Goal: Find specific page/section: Find specific page/section

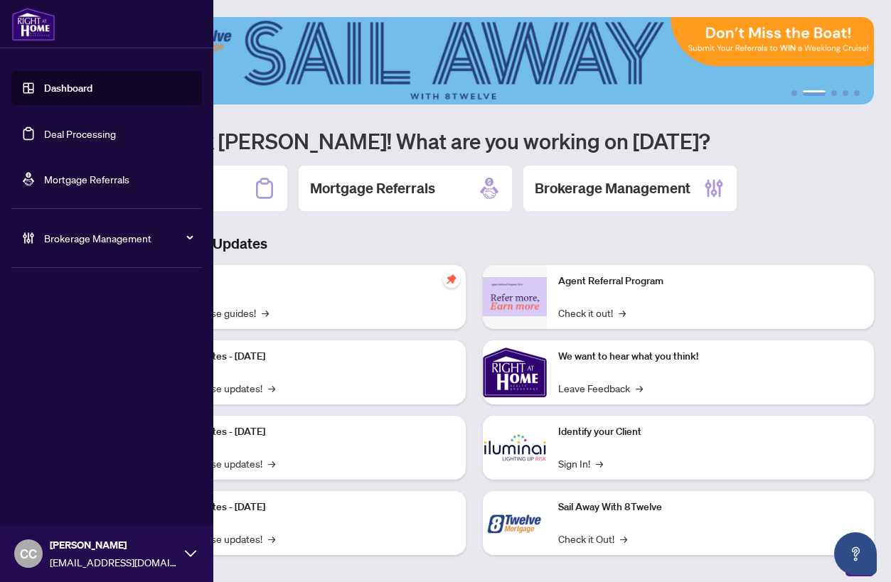
click at [61, 133] on link "Deal Processing" at bounding box center [80, 133] width 72 height 13
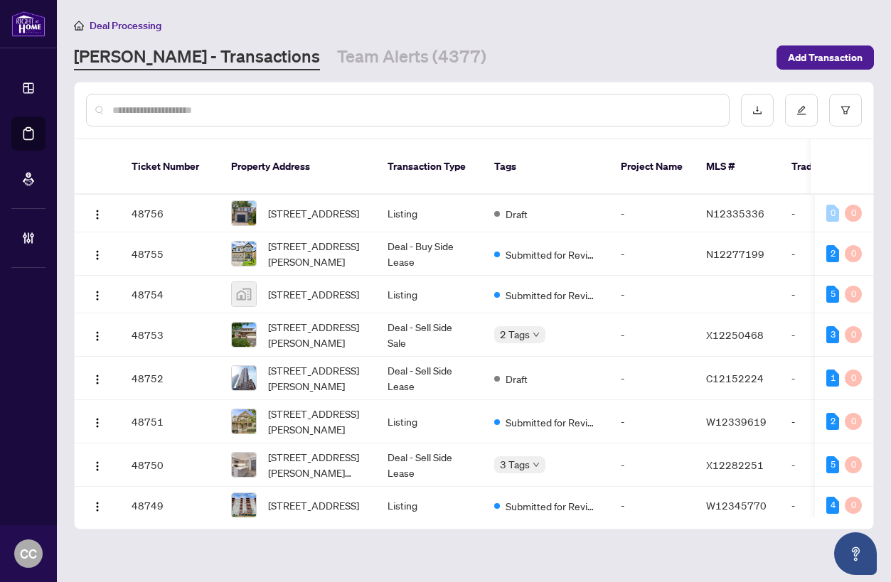
click at [218, 105] on input "text" at bounding box center [414, 110] width 605 height 16
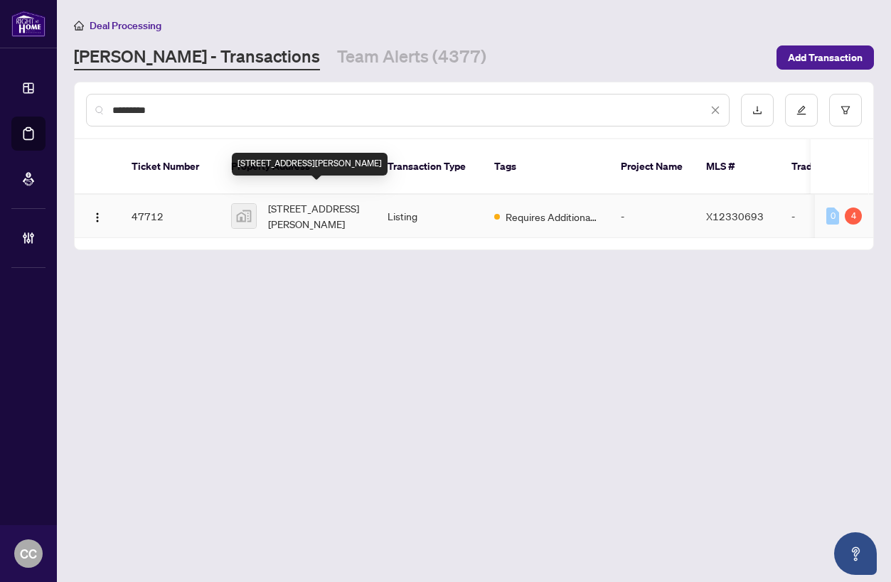
type input "*********"
click at [302, 202] on span "[STREET_ADDRESS][PERSON_NAME]" at bounding box center [316, 215] width 97 height 31
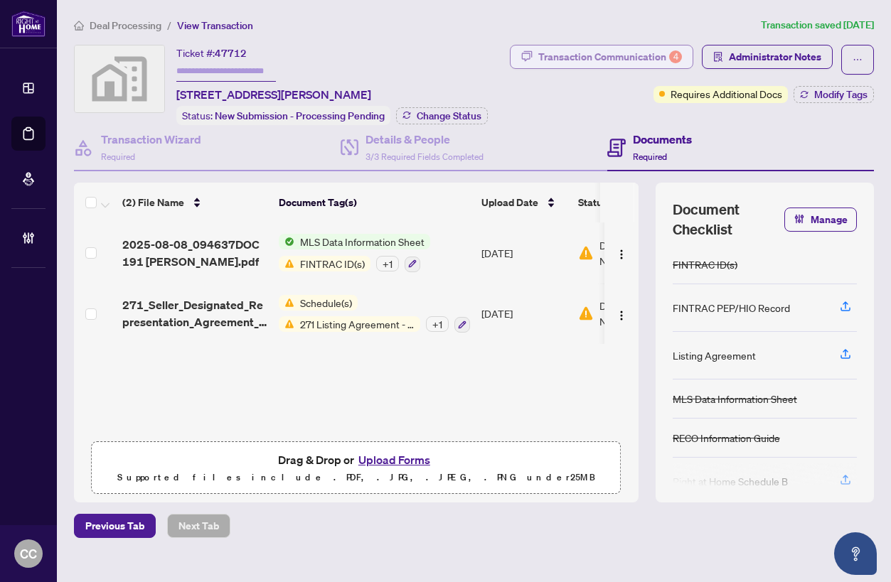
click at [631, 50] on div "Transaction Communication 4" at bounding box center [610, 57] width 144 height 23
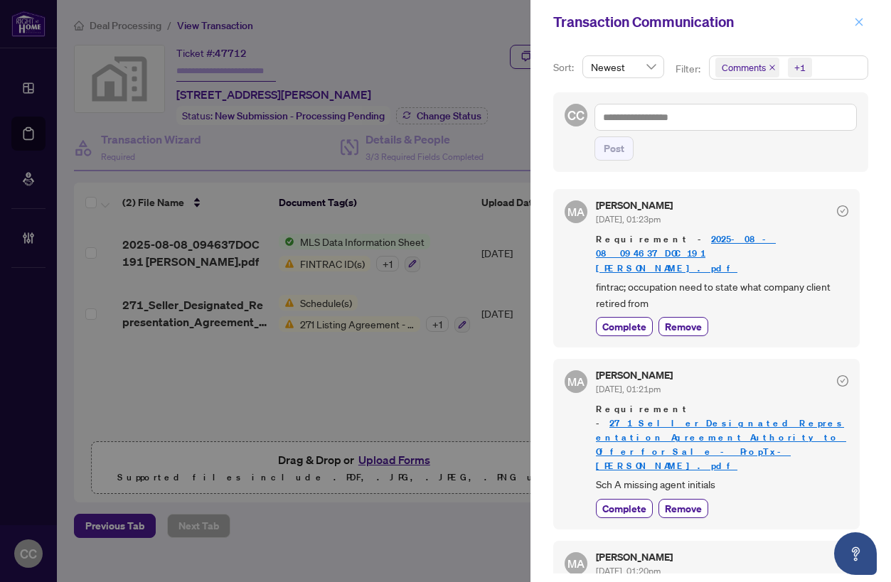
click at [864, 21] on button "button" at bounding box center [859, 22] width 18 height 17
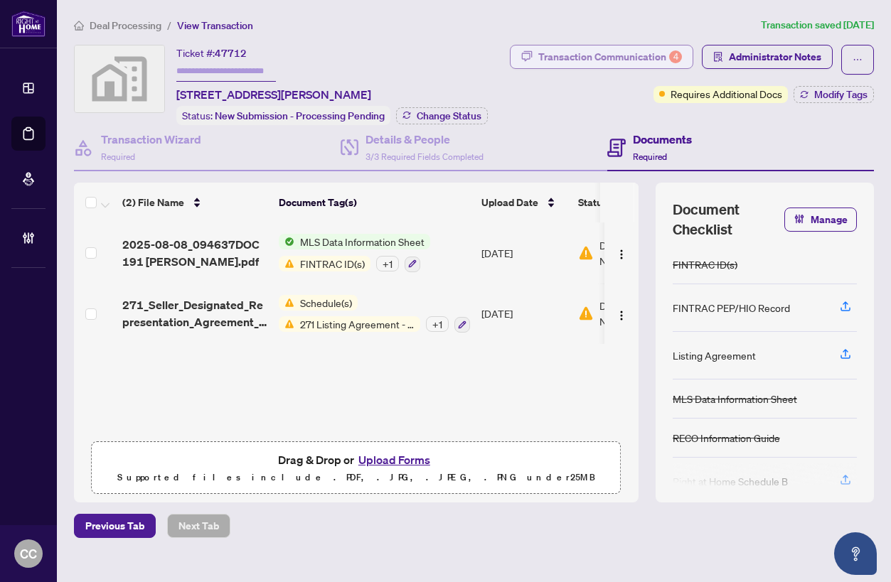
click at [666, 50] on div "Transaction Communication 4" at bounding box center [610, 57] width 144 height 23
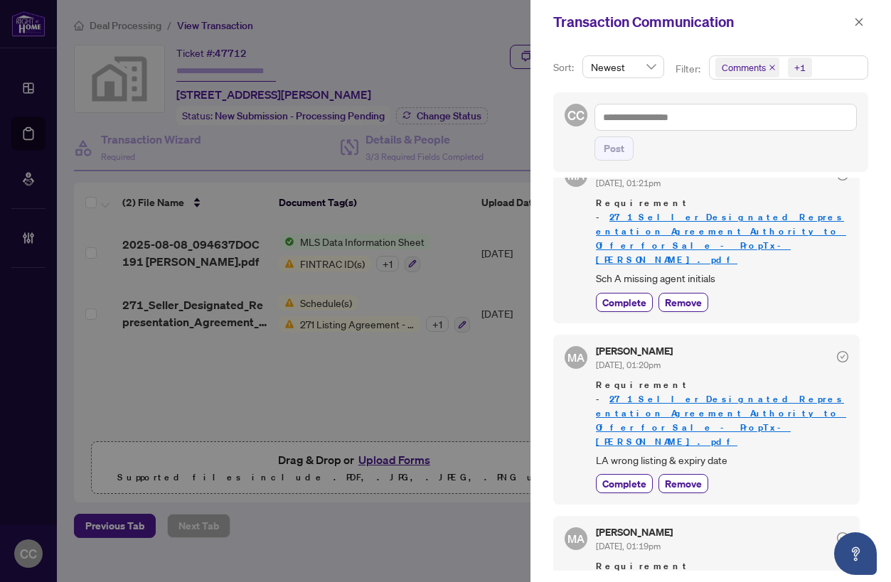
drag, startPoint x: 452, startPoint y: 391, endPoint x: 416, endPoint y: 374, distance: 40.1
click at [452, 391] on div at bounding box center [445, 291] width 891 height 582
click at [213, 302] on div at bounding box center [445, 291] width 891 height 582
drag, startPoint x: 176, startPoint y: 312, endPoint x: 214, endPoint y: 311, distance: 38.4
click at [176, 312] on div at bounding box center [445, 291] width 891 height 582
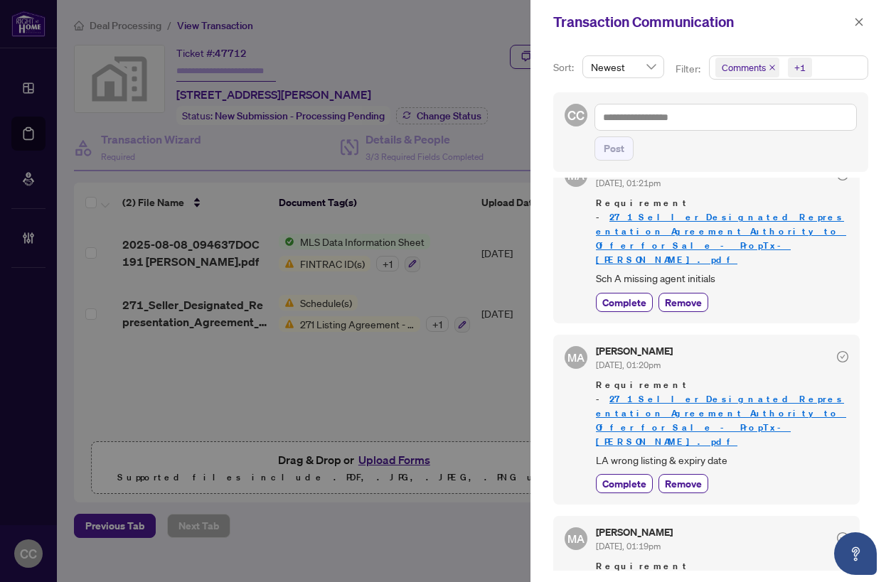
scroll to position [3, 1]
click at [863, 20] on icon "close" at bounding box center [859, 22] width 10 height 10
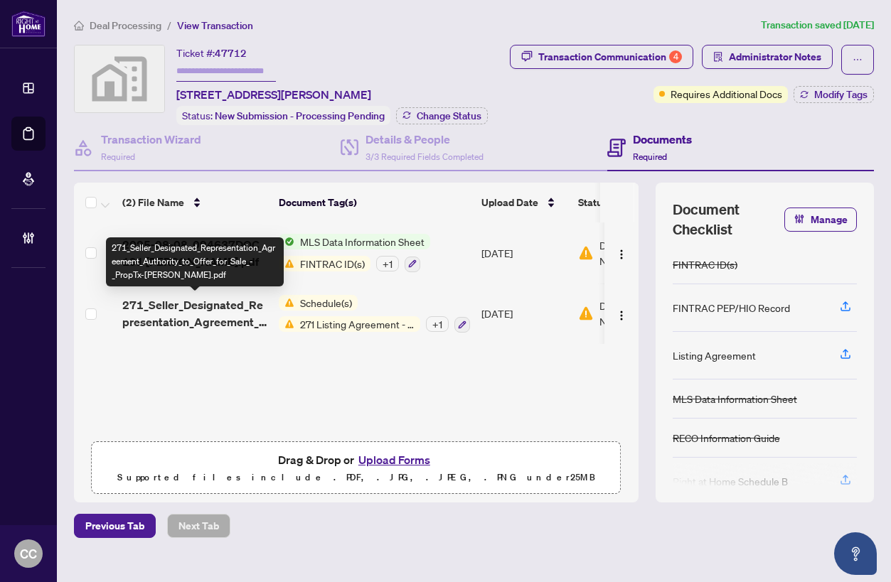
click at [206, 318] on span "271_Seller_Designated_Representation_Agreement_Authority_to_Offer_for_Sale_-_Pr…" at bounding box center [194, 313] width 145 height 34
